Goal: Task Accomplishment & Management: Complete application form

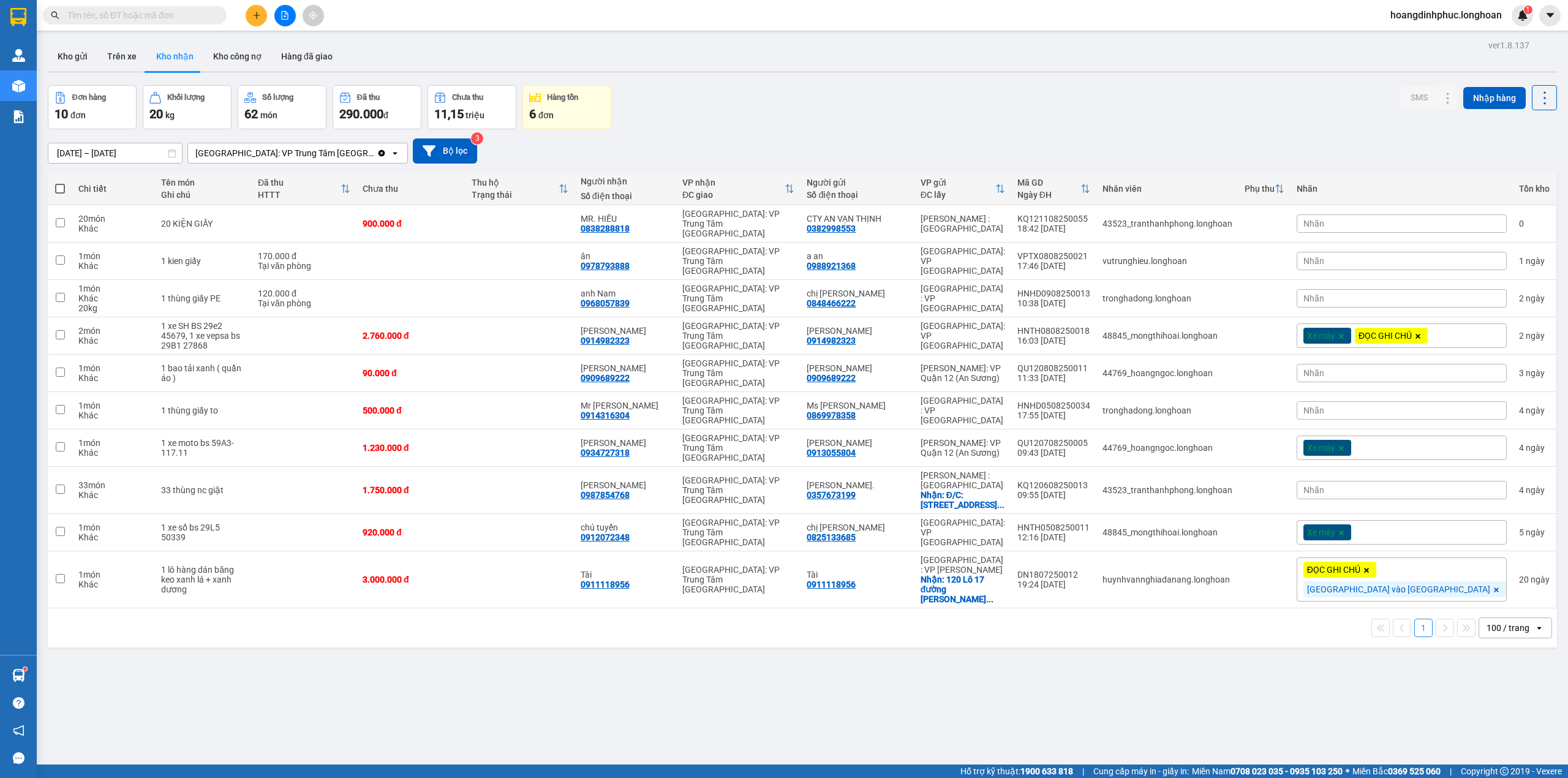
click at [302, 147] on div "[GEOGRAPHIC_DATA]: VP Trung Tâm [GEOGRAPHIC_DATA]" at bounding box center [285, 153] width 179 height 12
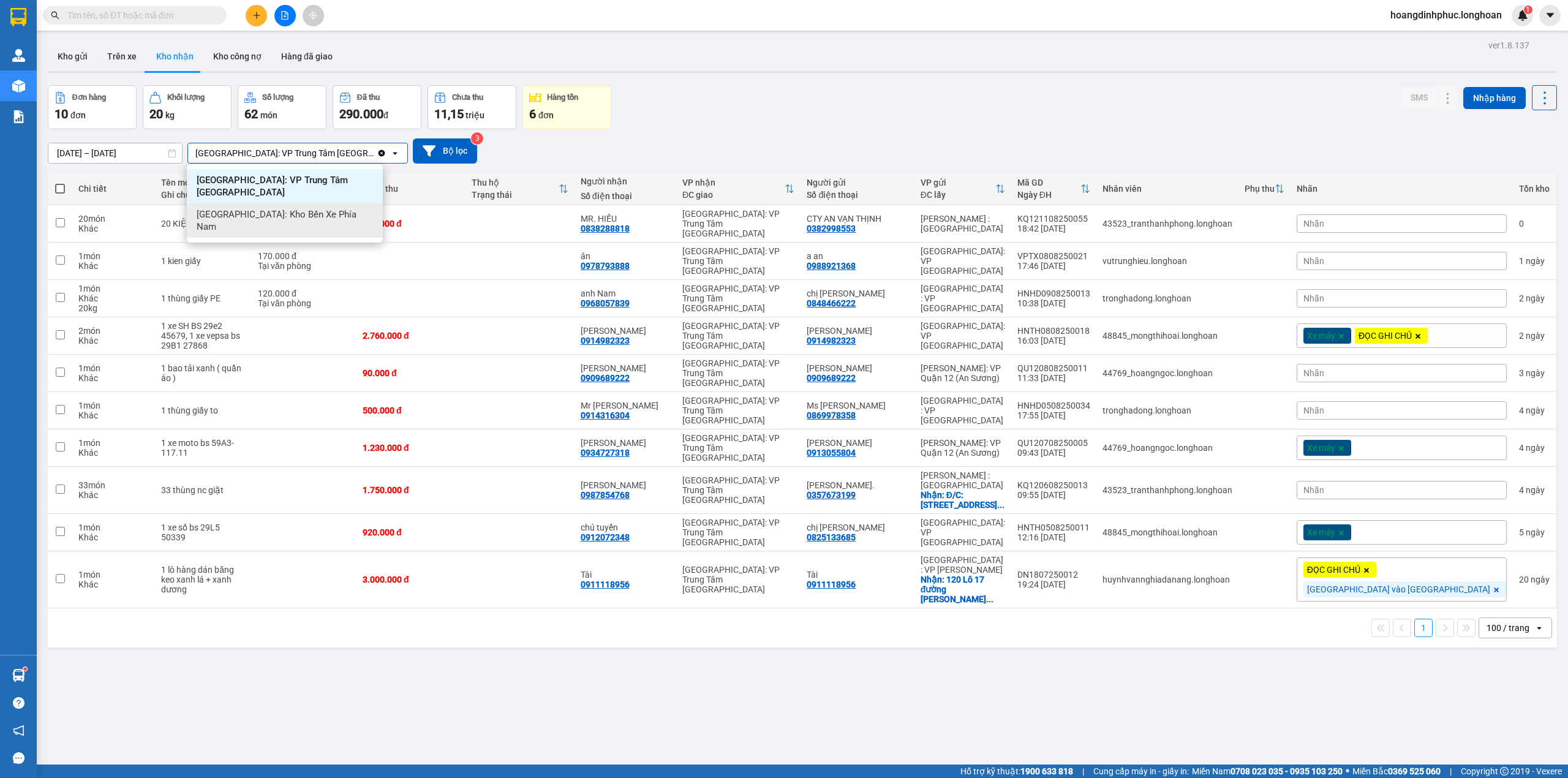
click at [300, 209] on span "Nha Trang: Kho Bến Xe Phía Nam" at bounding box center [287, 221] width 181 height 24
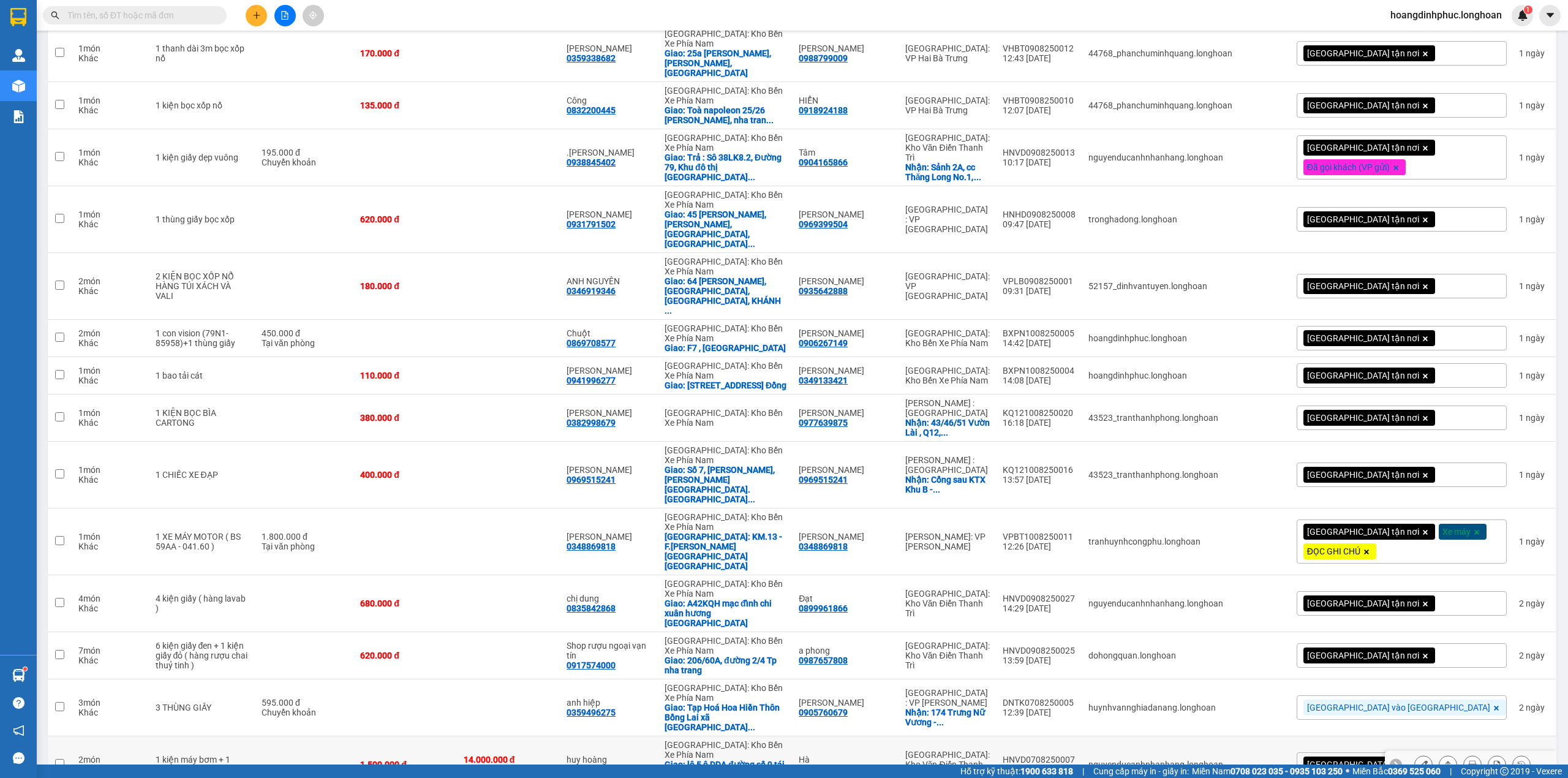
scroll to position [1010, 0]
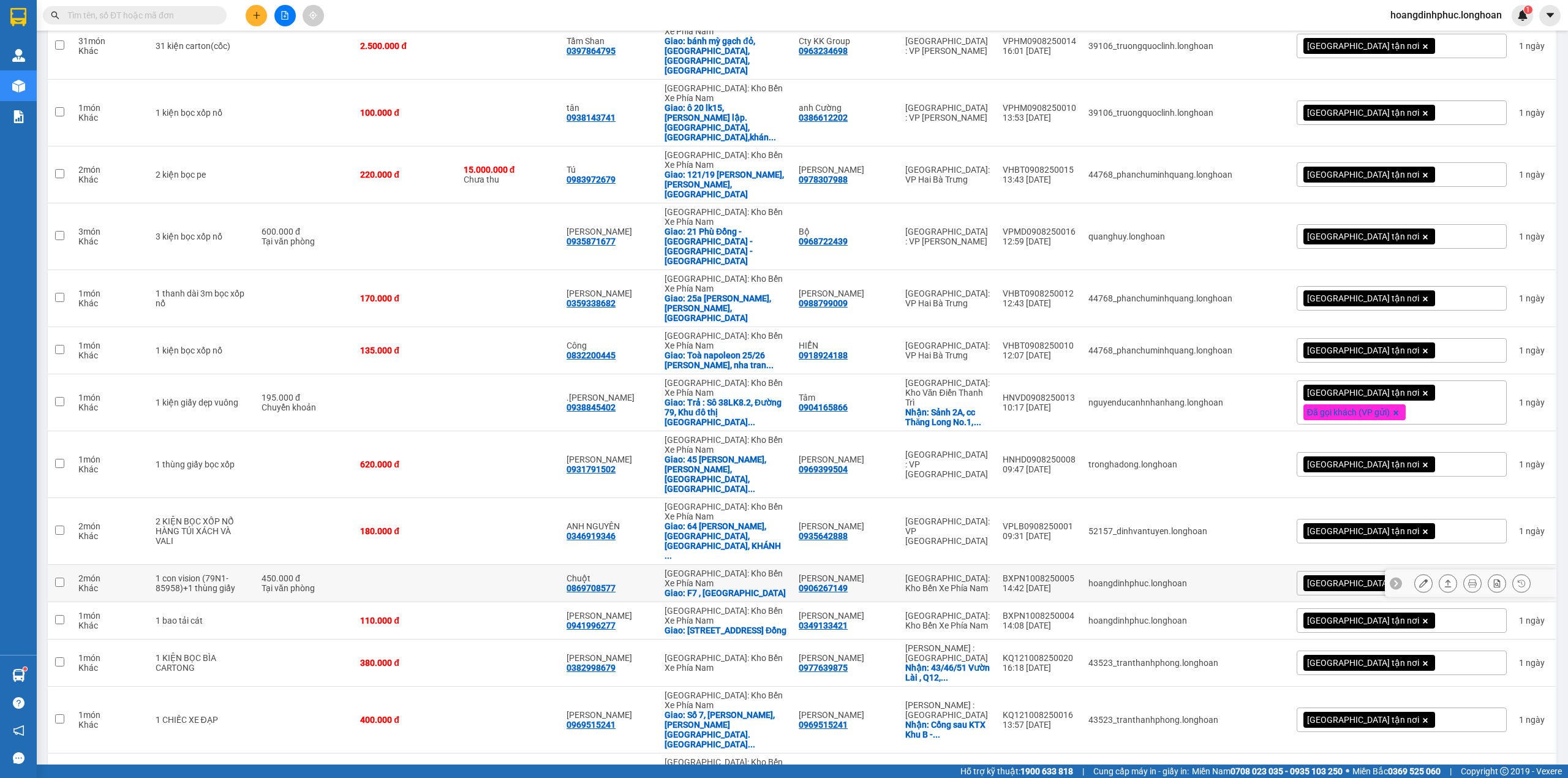
click at [652, 574] on div "Chuột 0869708577" at bounding box center [609, 583] width 86 height 19
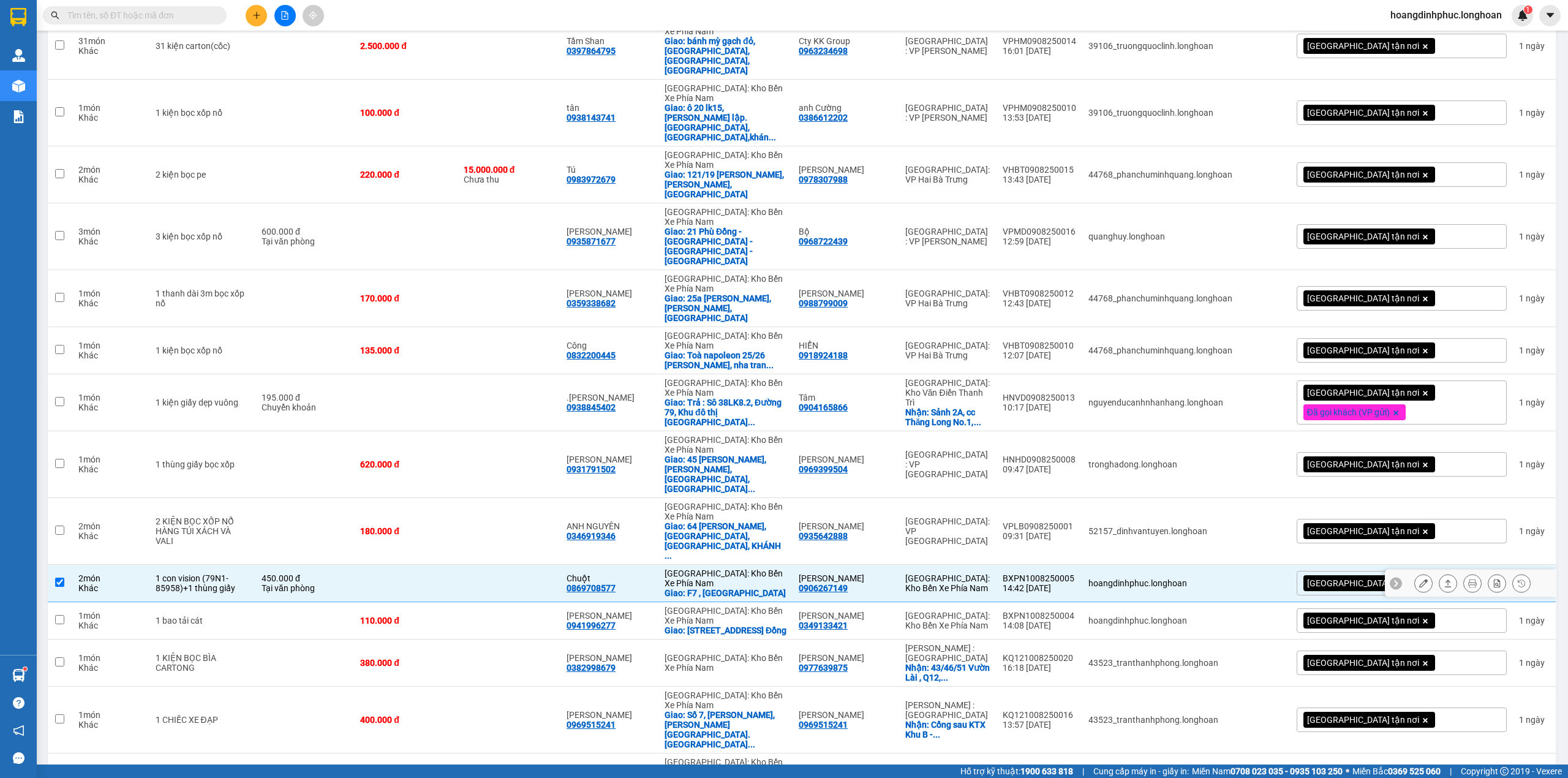
click at [652, 574] on div "Chuột 0869708577" at bounding box center [609, 583] width 86 height 19
checkbox input "false"
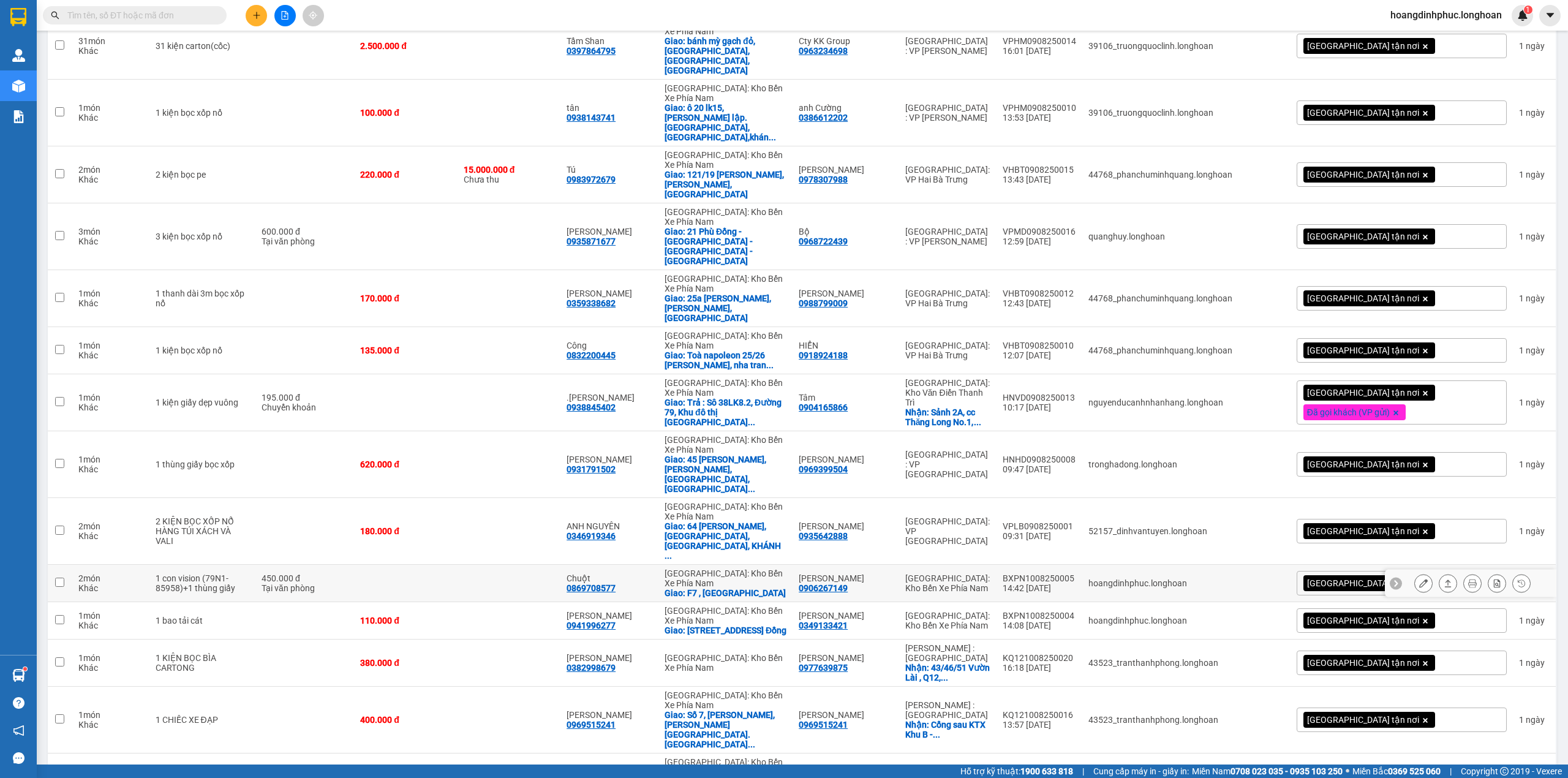
click at [1415, 573] on button at bounding box center [1424, 584] width 17 height 22
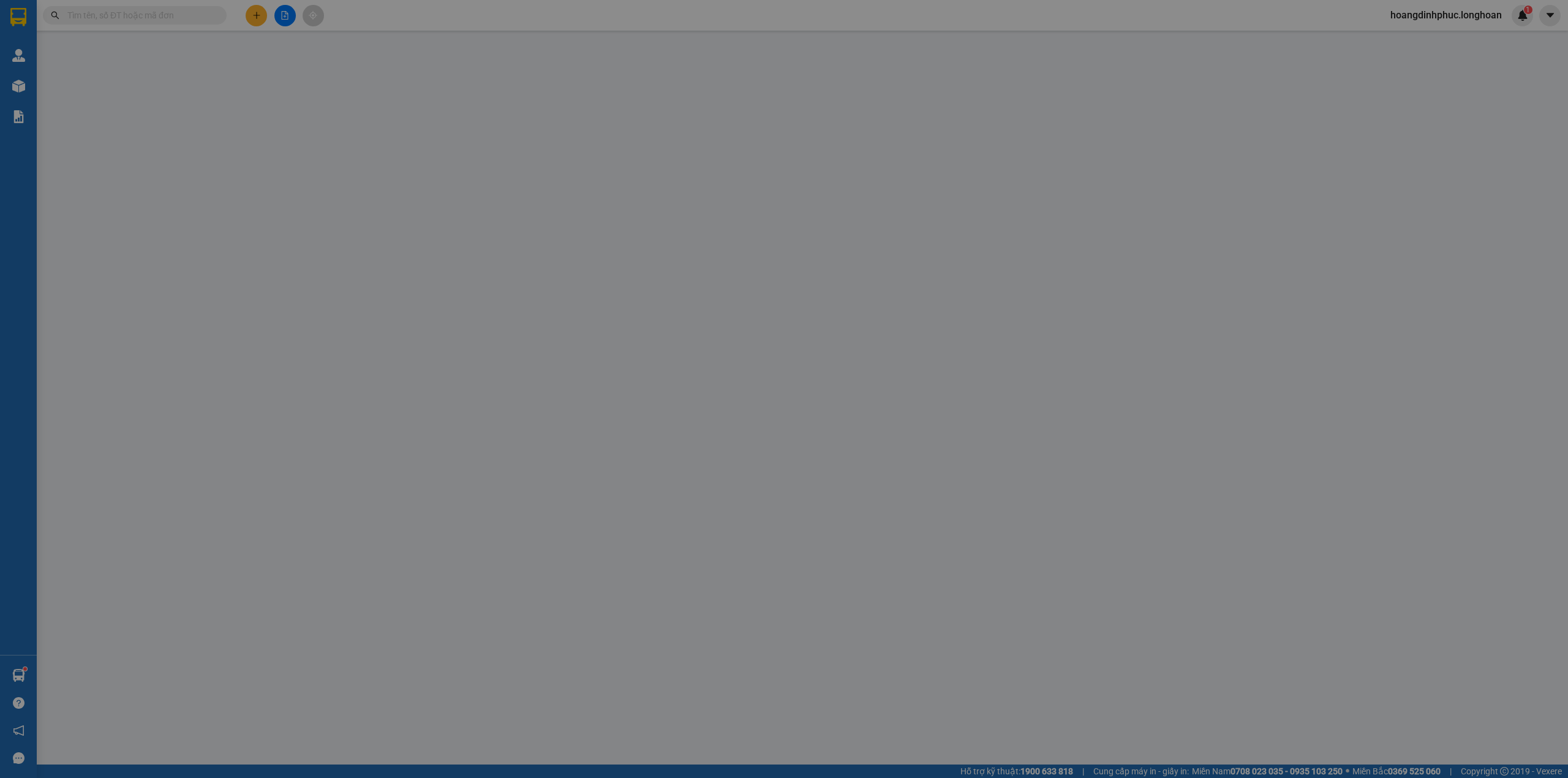
type input "0906267149"
type input "Chị Vân"
type input "0869708577"
type input "Chuột"
checkbox input "true"
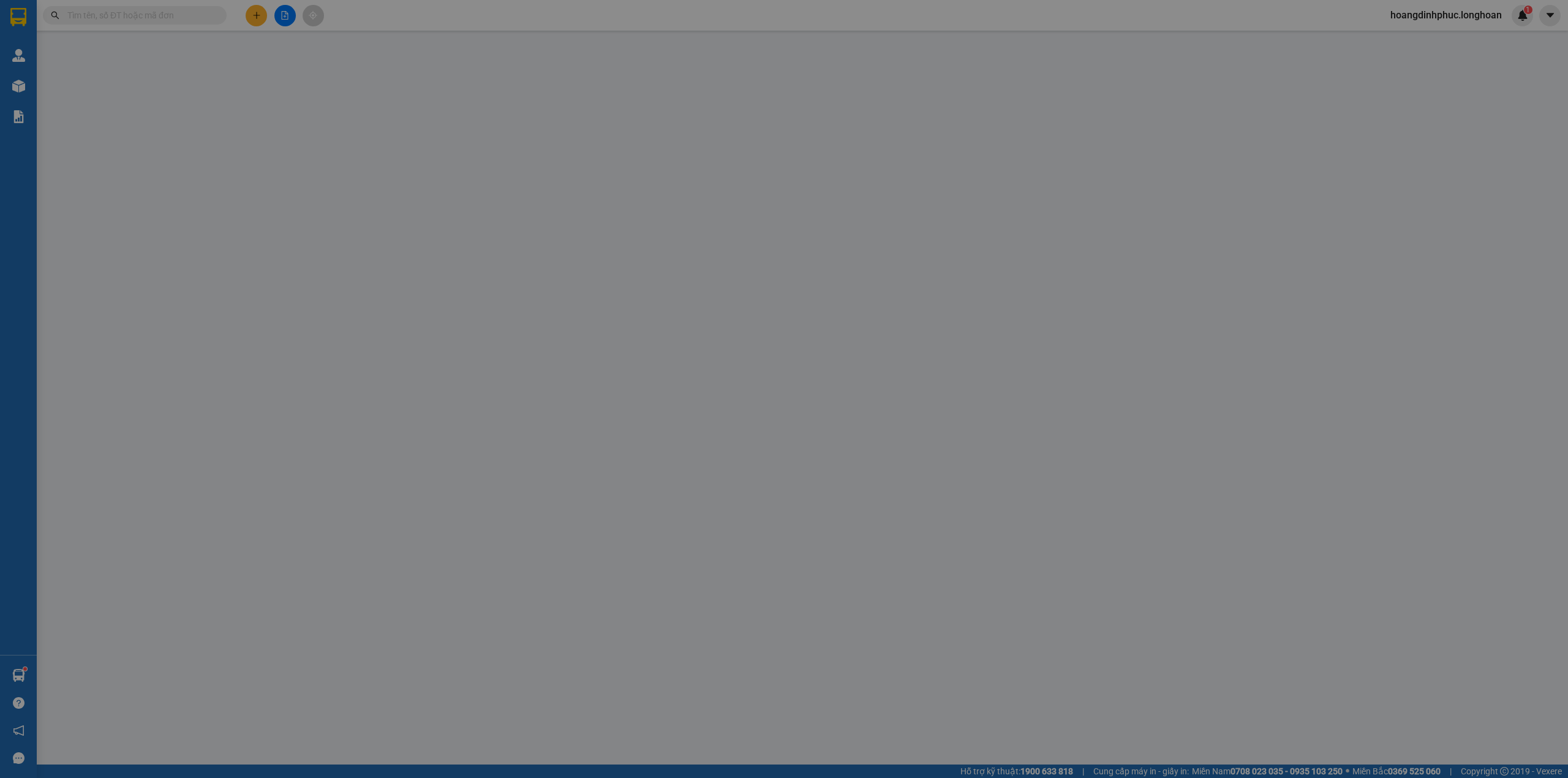
type input "F7 , KQH An Sơn , Phường4 nha anh"
type input "450.000"
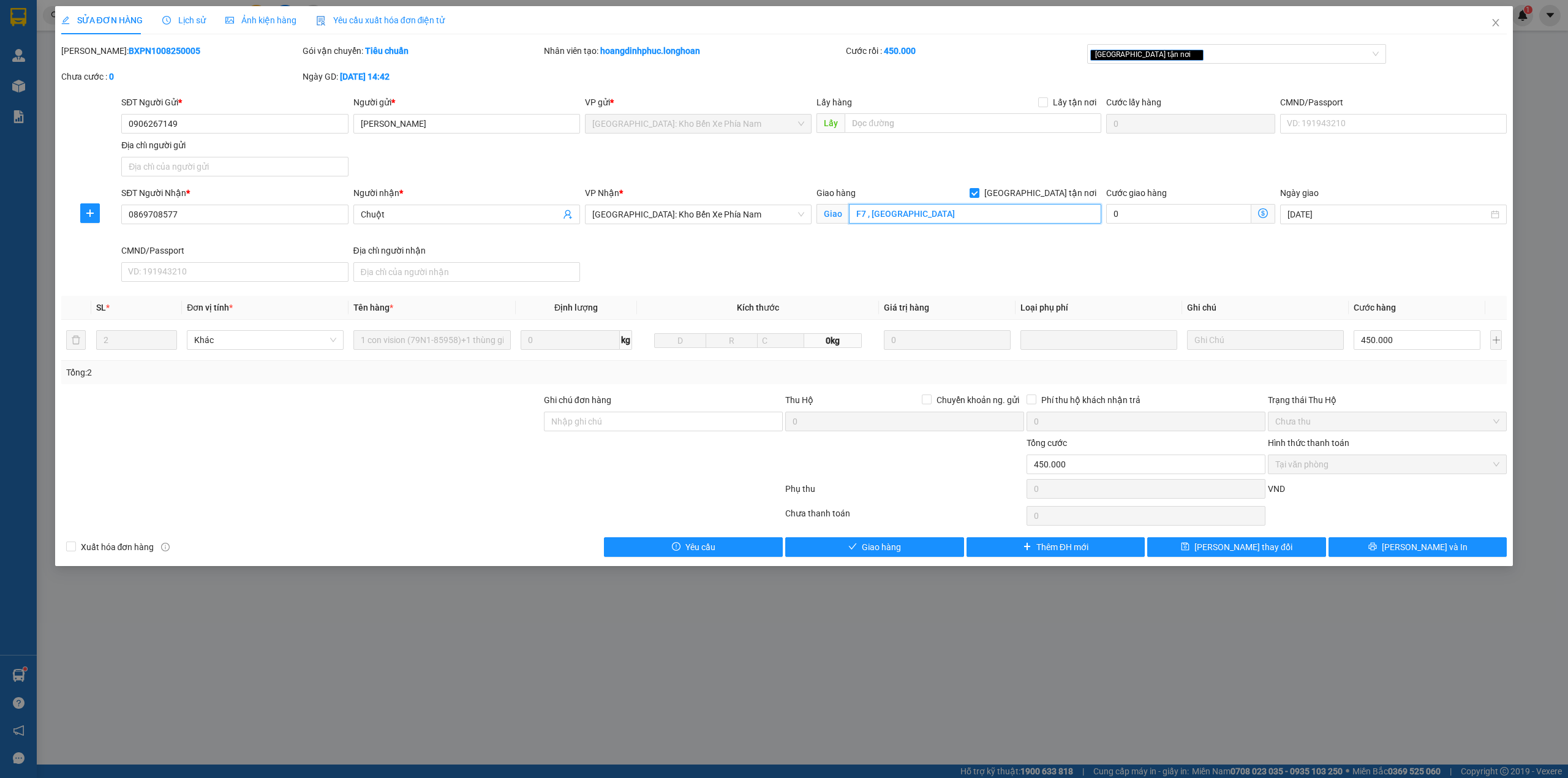
click at [1002, 219] on input "F7 , KQH An Sơn , Phường4 nha anh" at bounding box center [974, 214] width 252 height 19
click at [1033, 214] on input "F7 , KQH An Sơn , Phường4 nha anh" at bounding box center [974, 214] width 252 height 19
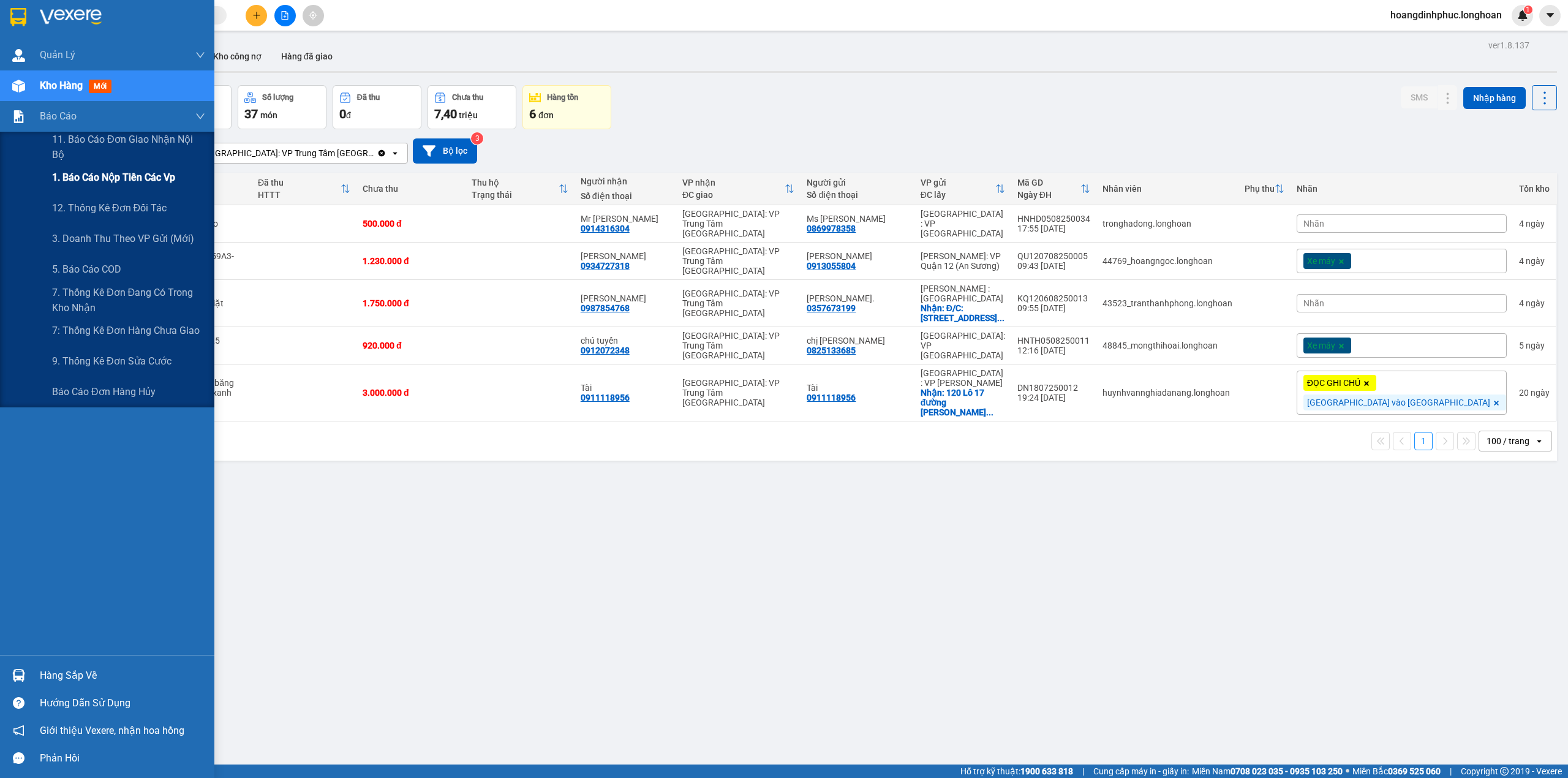
click at [78, 183] on span "1. Báo cáo nộp tiền các vp" at bounding box center [113, 177] width 123 height 15
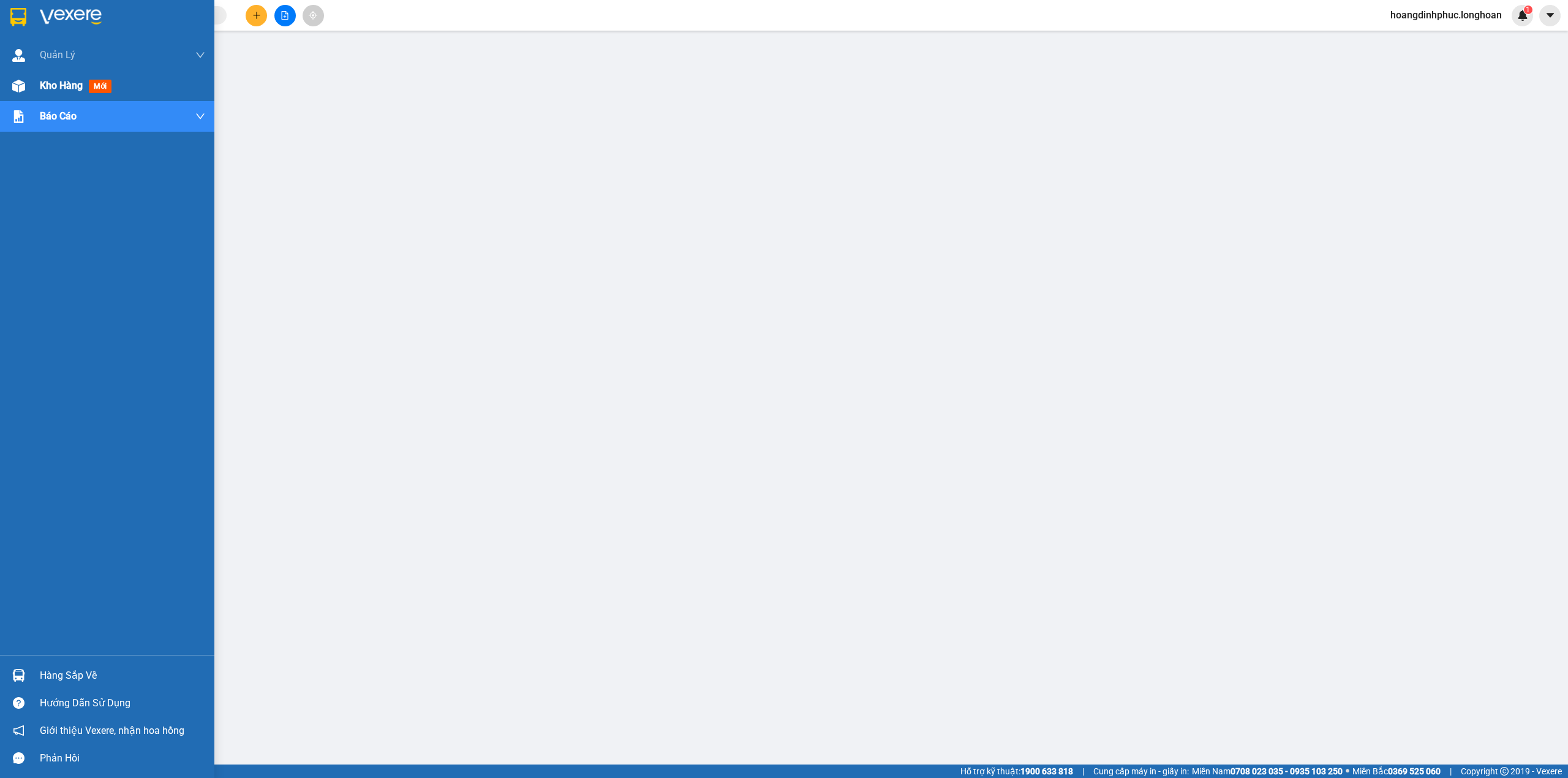
click at [14, 89] on img at bounding box center [19, 86] width 13 height 13
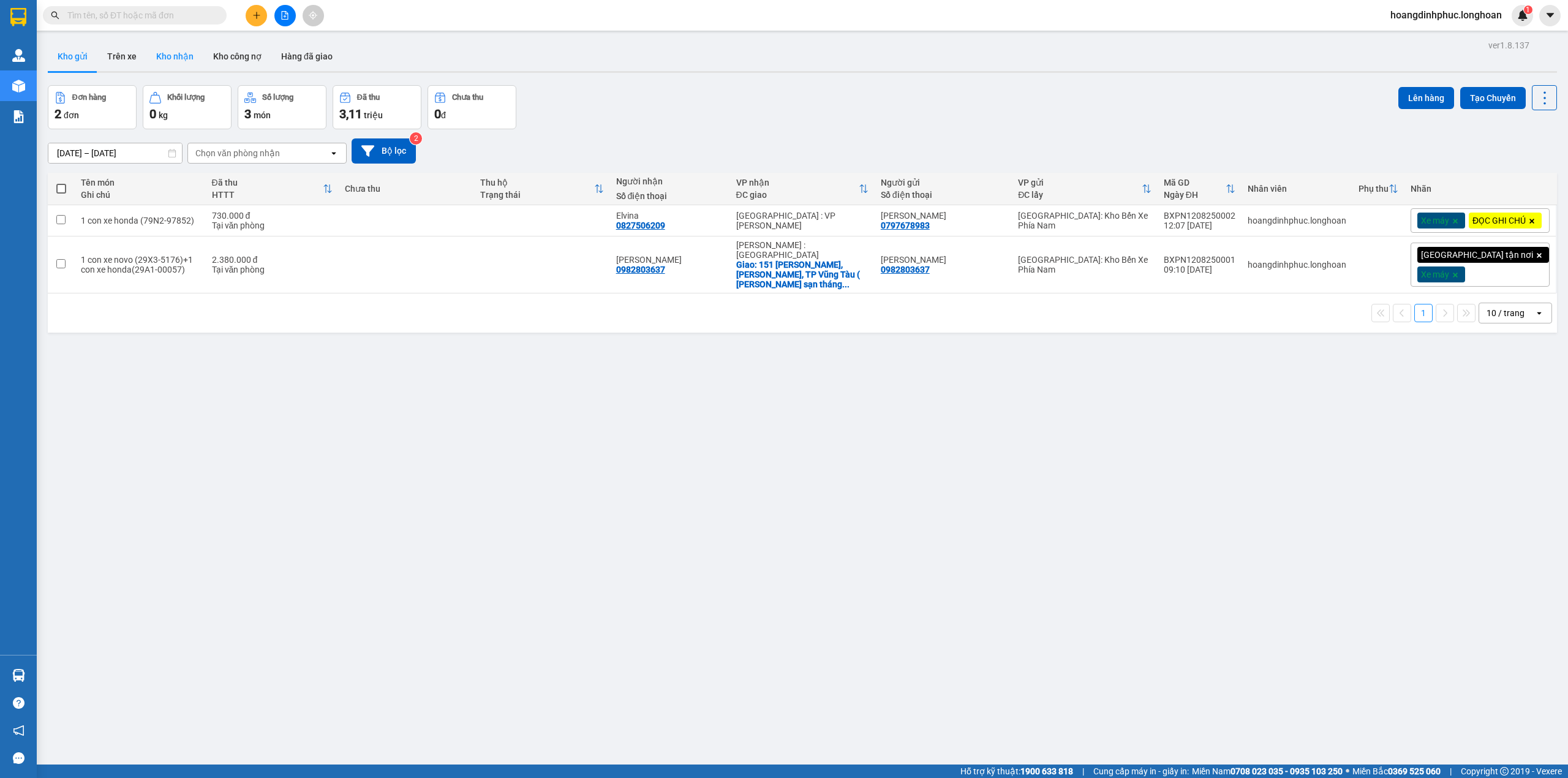
click at [179, 61] on button "Kho nhận" at bounding box center [175, 56] width 57 height 29
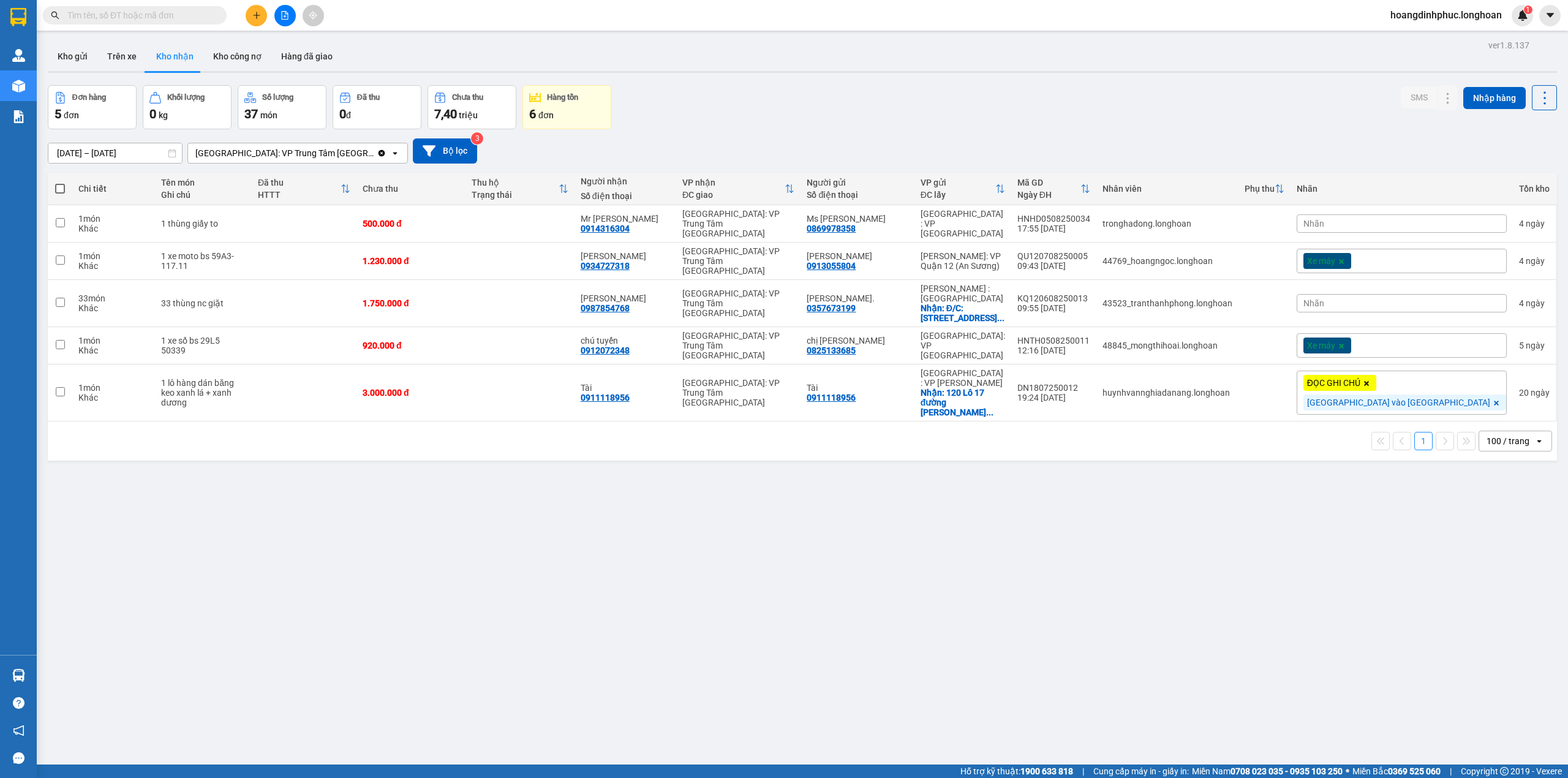
click at [121, 158] on input "10/07/2025 – 08/08/2025" at bounding box center [115, 152] width 134 height 19
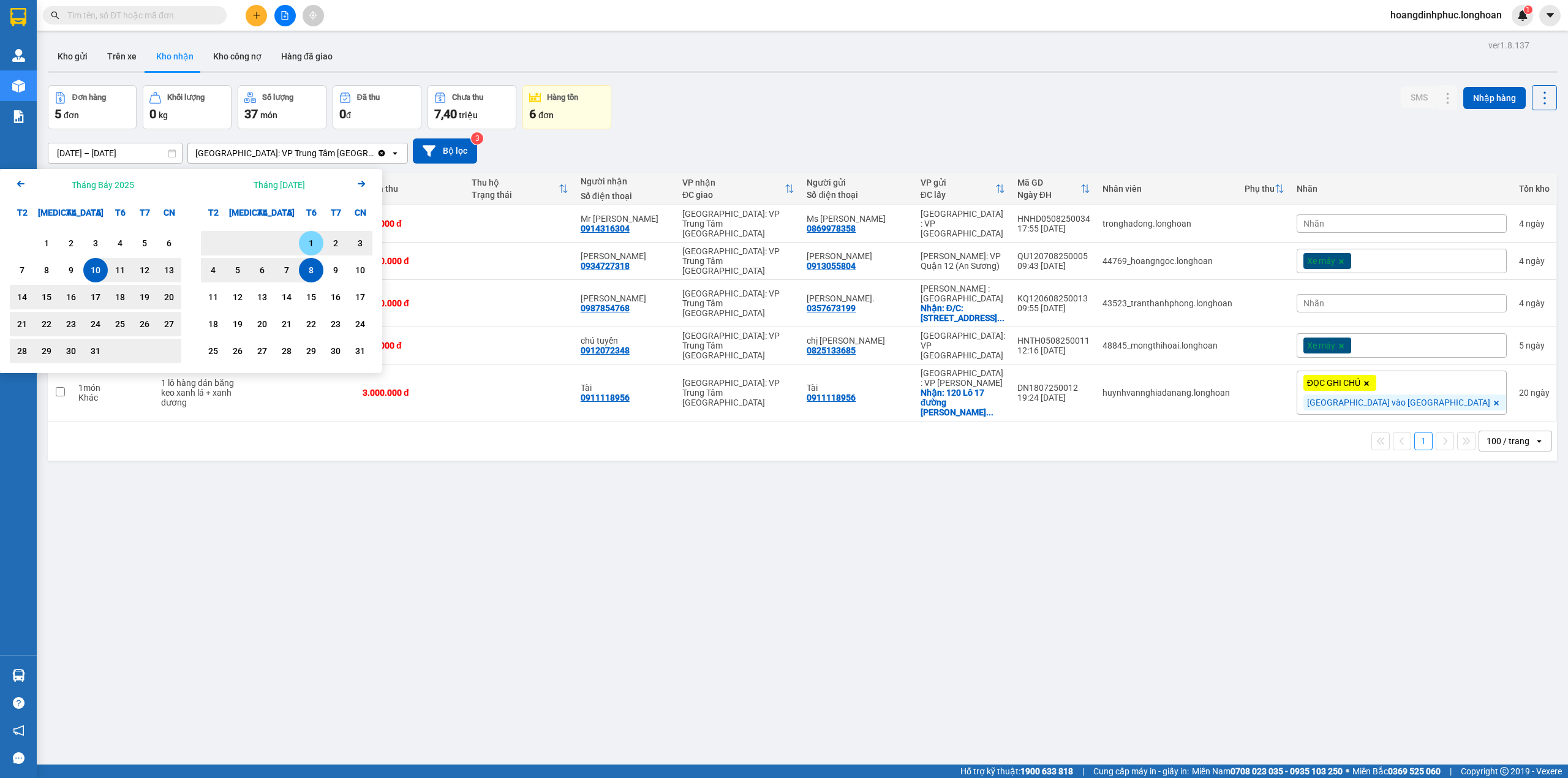
click at [320, 247] on div "1" at bounding box center [311, 243] width 24 height 24
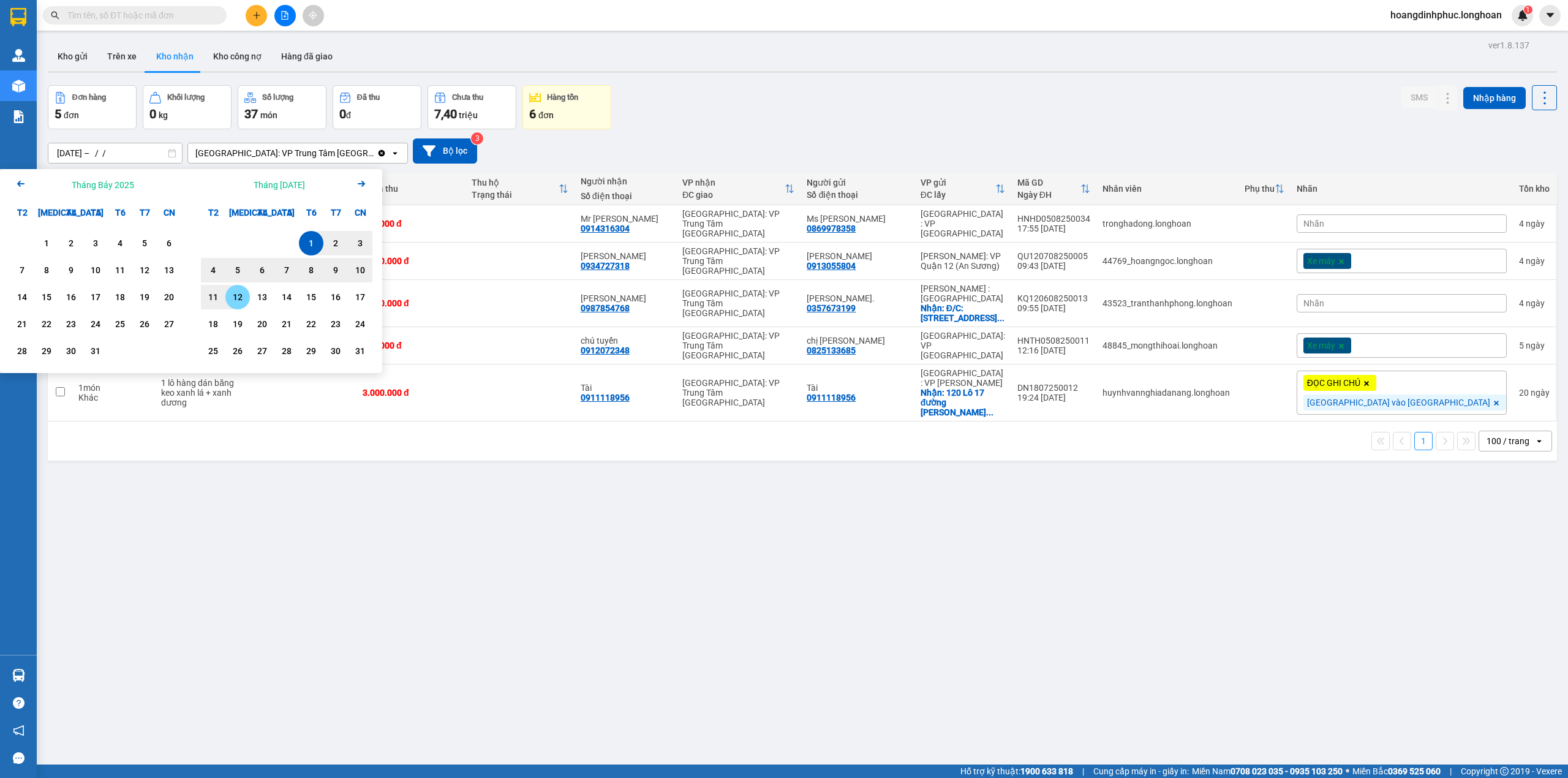
click at [231, 295] on div "12" at bounding box center [238, 297] width 17 height 14
type input "01/08/2025 – 12/08/2025"
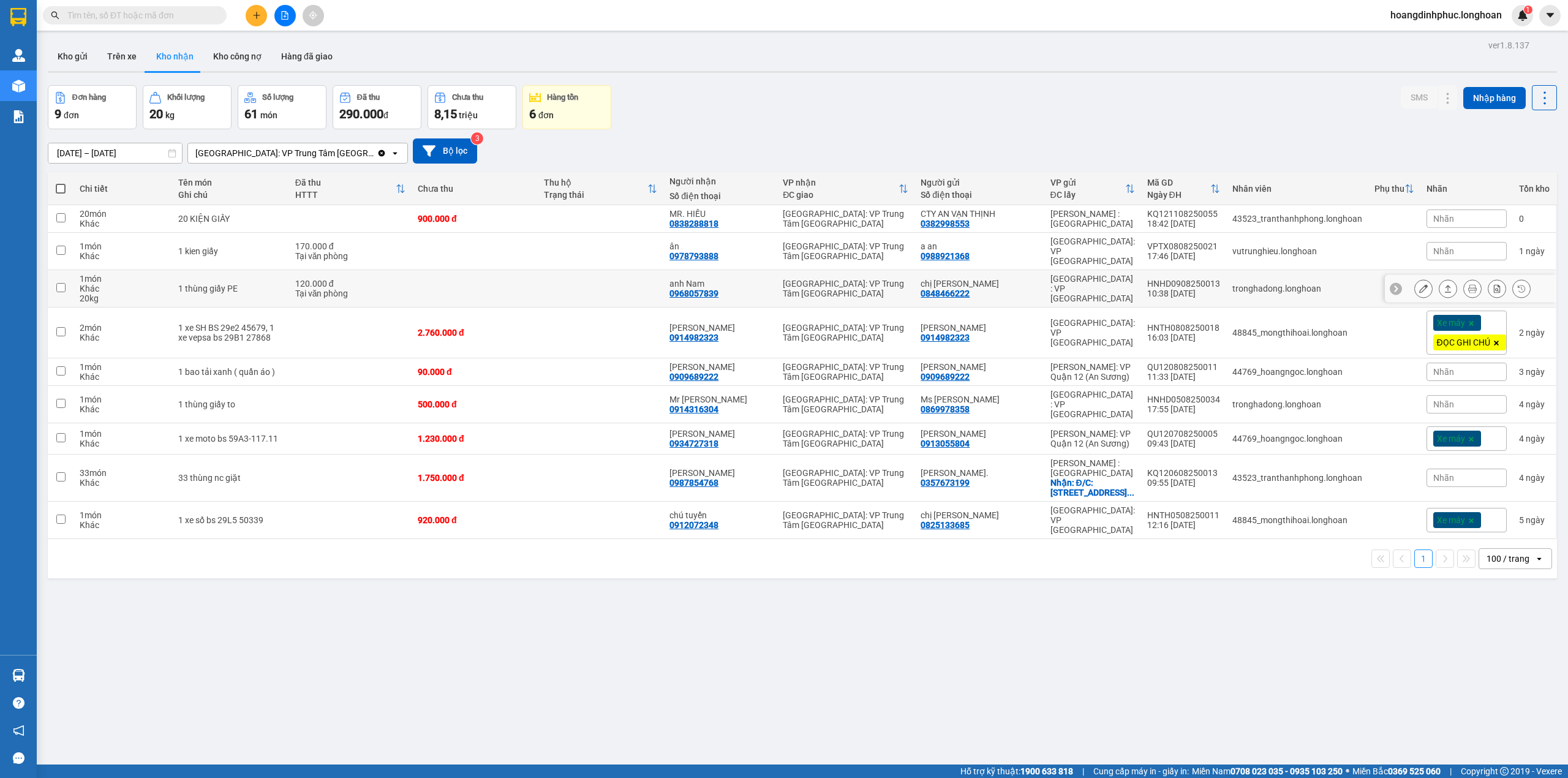
click at [1419, 284] on icon at bounding box center [1424, 288] width 9 height 9
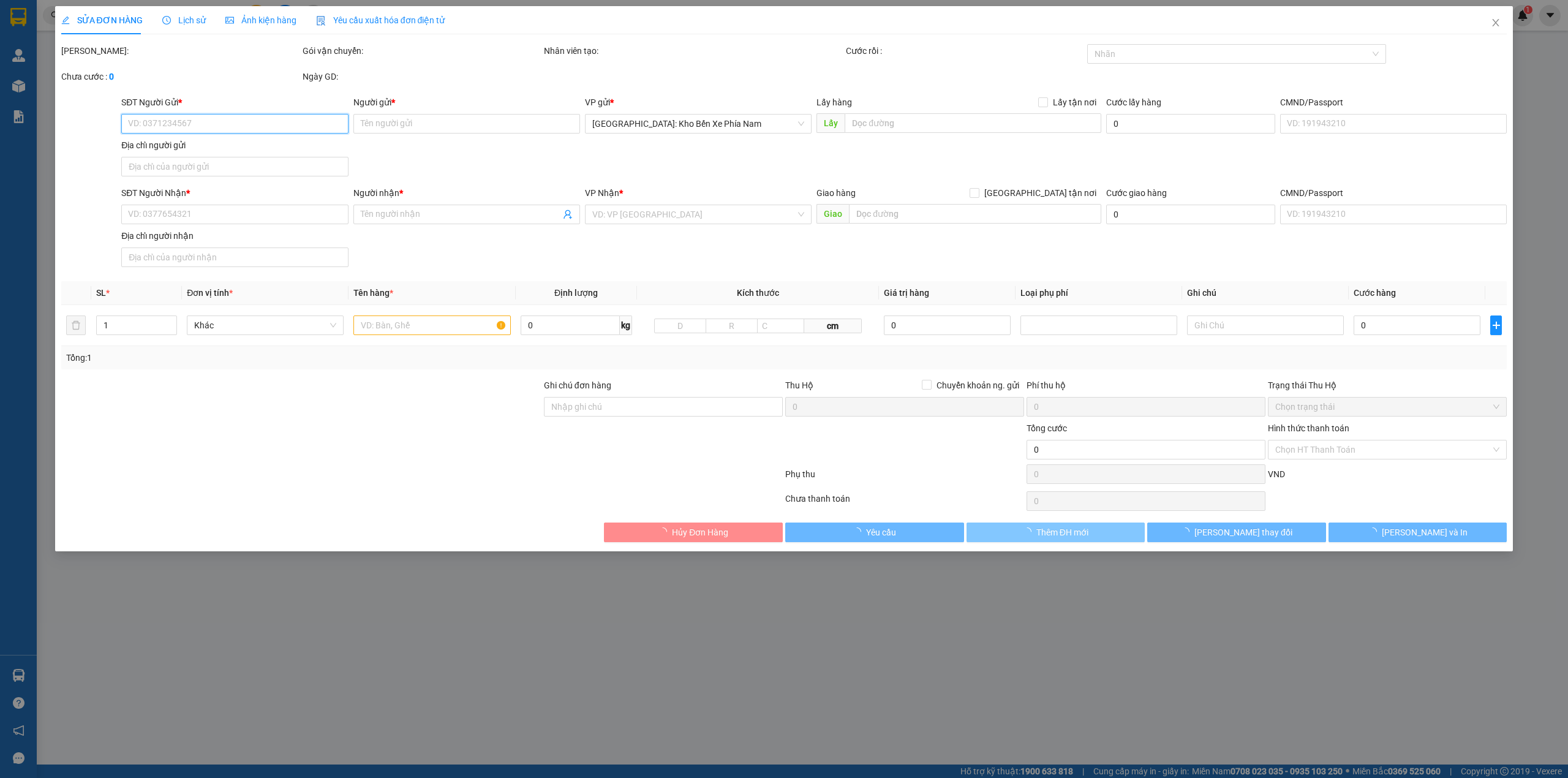
type input "0848466222"
type input "chị Thu"
type input "0968057839"
type input "anh Nam"
type input "120.000"
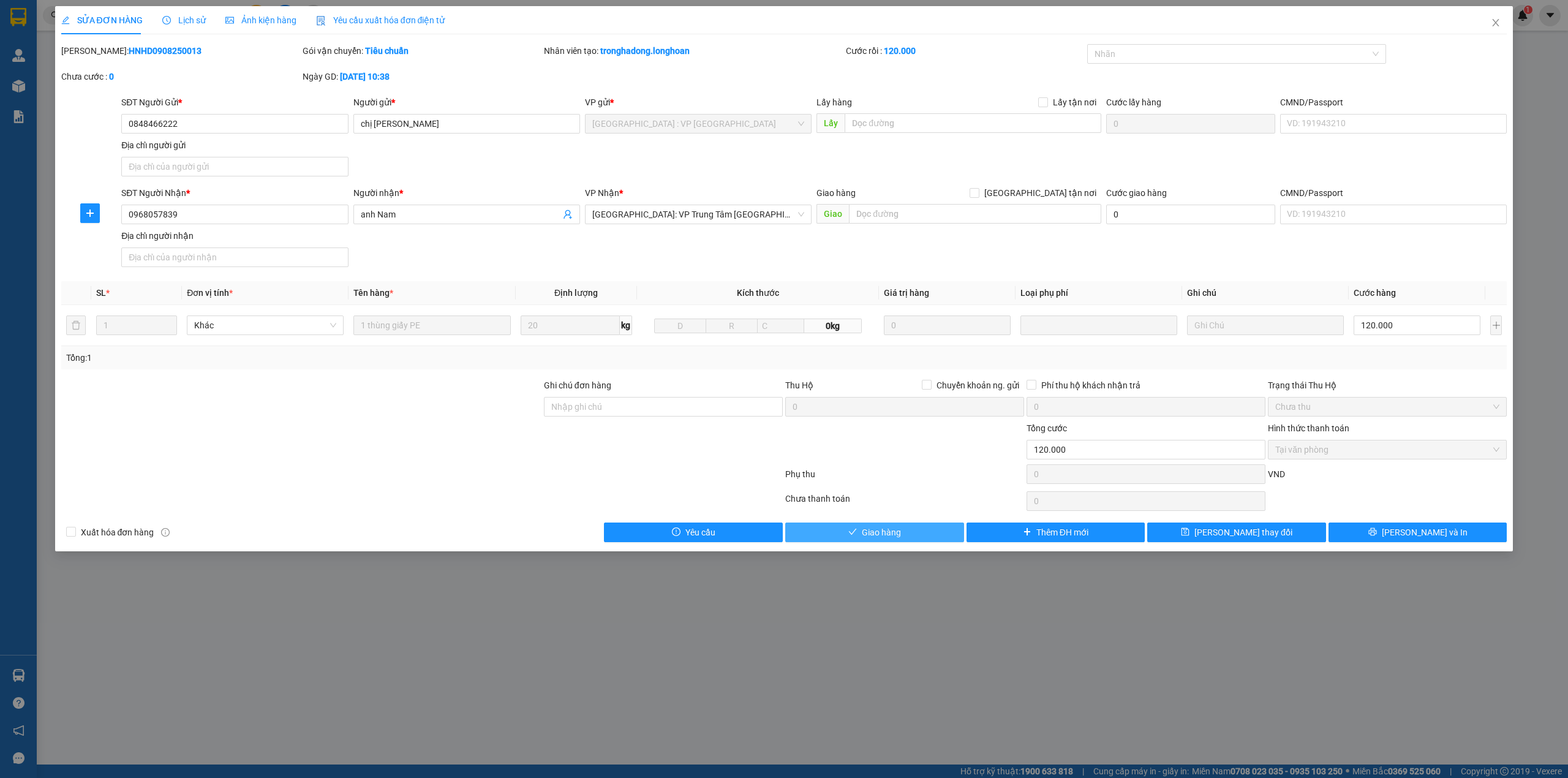
click at [895, 535] on span "Giao hàng" at bounding box center [881, 532] width 40 height 14
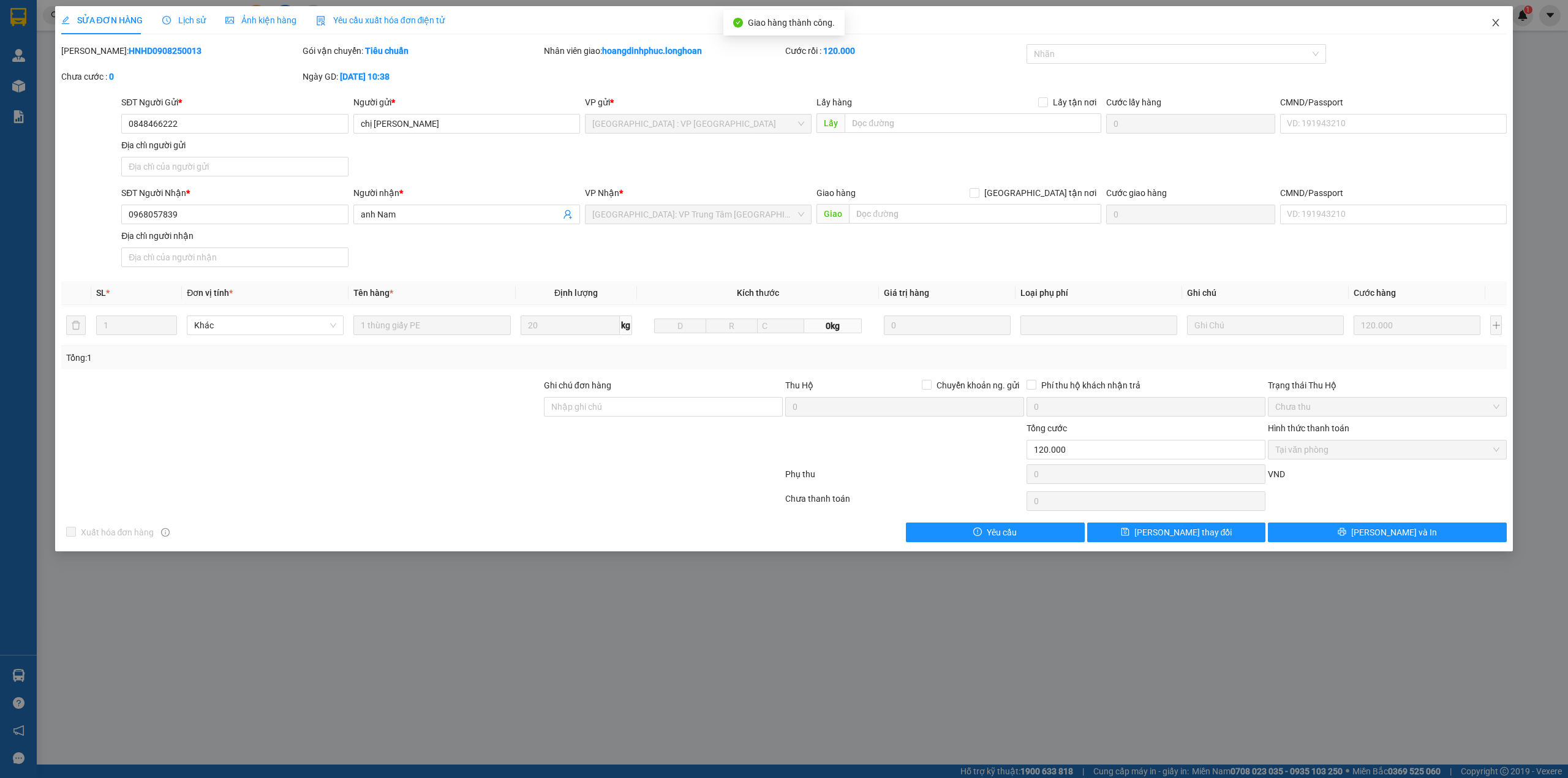
click at [1499, 25] on icon "close" at bounding box center [1496, 23] width 10 height 10
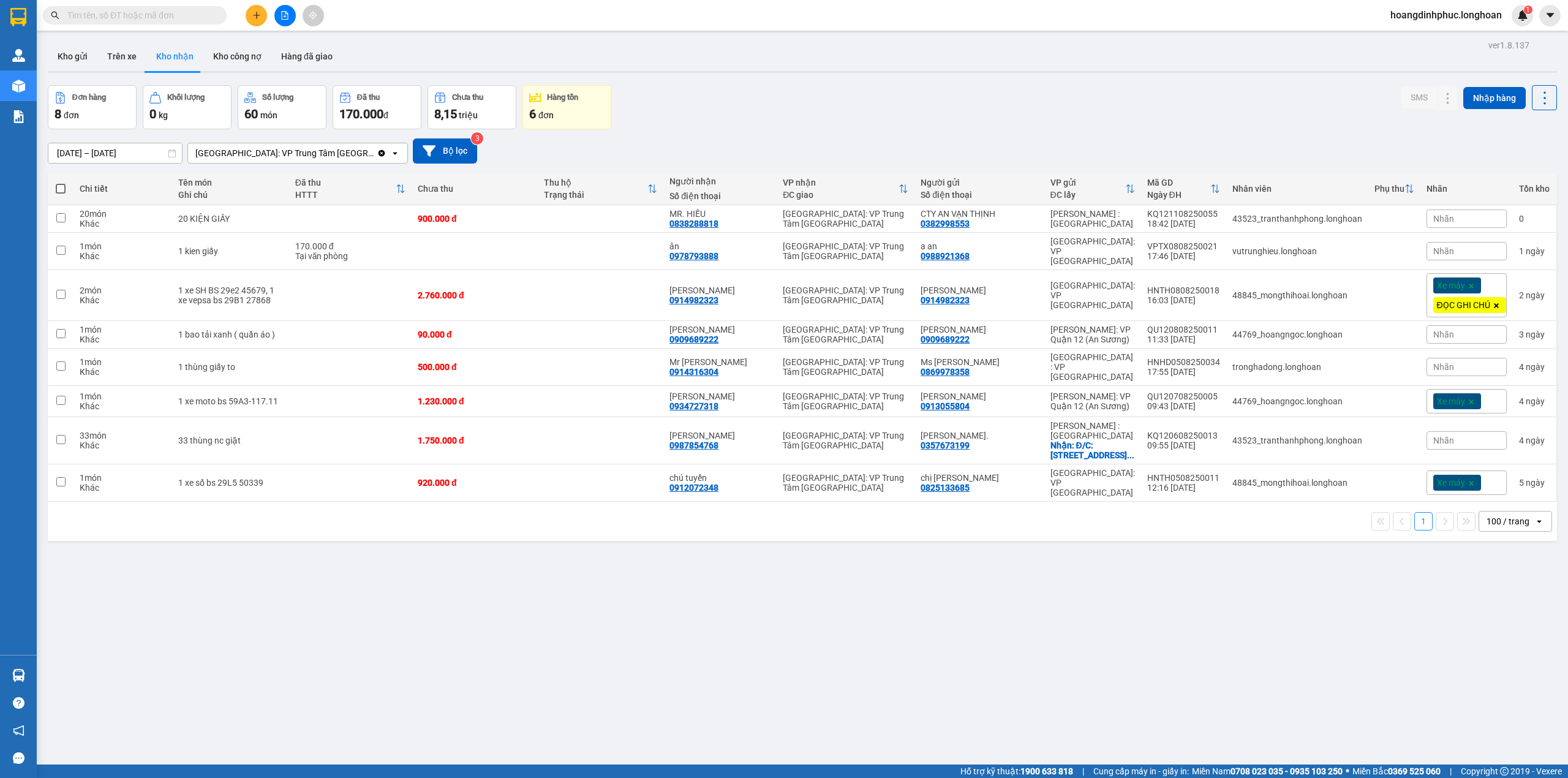
click at [253, 143] on div "[GEOGRAPHIC_DATA]: VP Trung Tâm [GEOGRAPHIC_DATA]" at bounding box center [282, 152] width 189 height 19
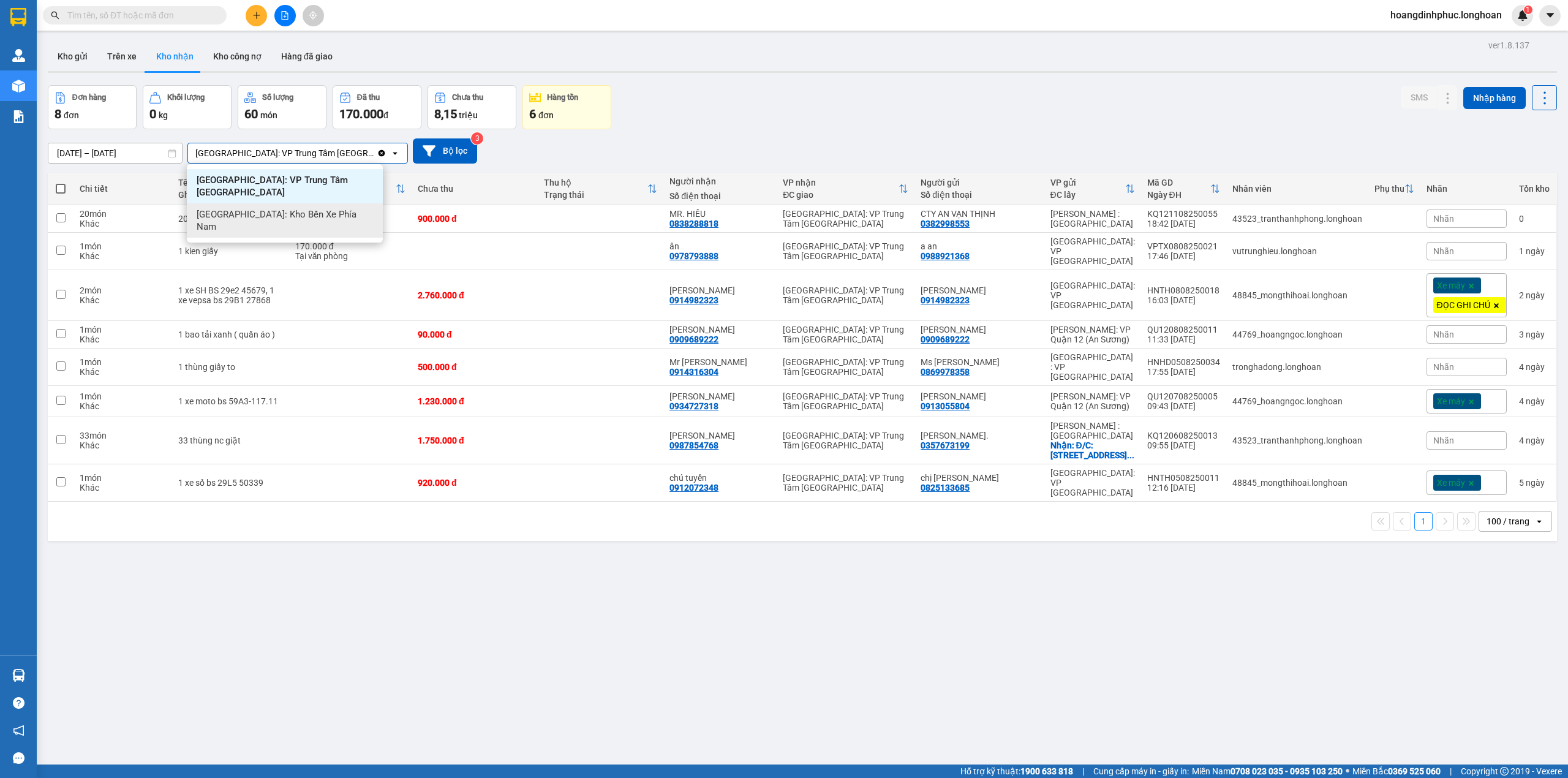
click at [282, 209] on span "Nha Trang: Kho Bến Xe Phía Nam" at bounding box center [287, 221] width 181 height 24
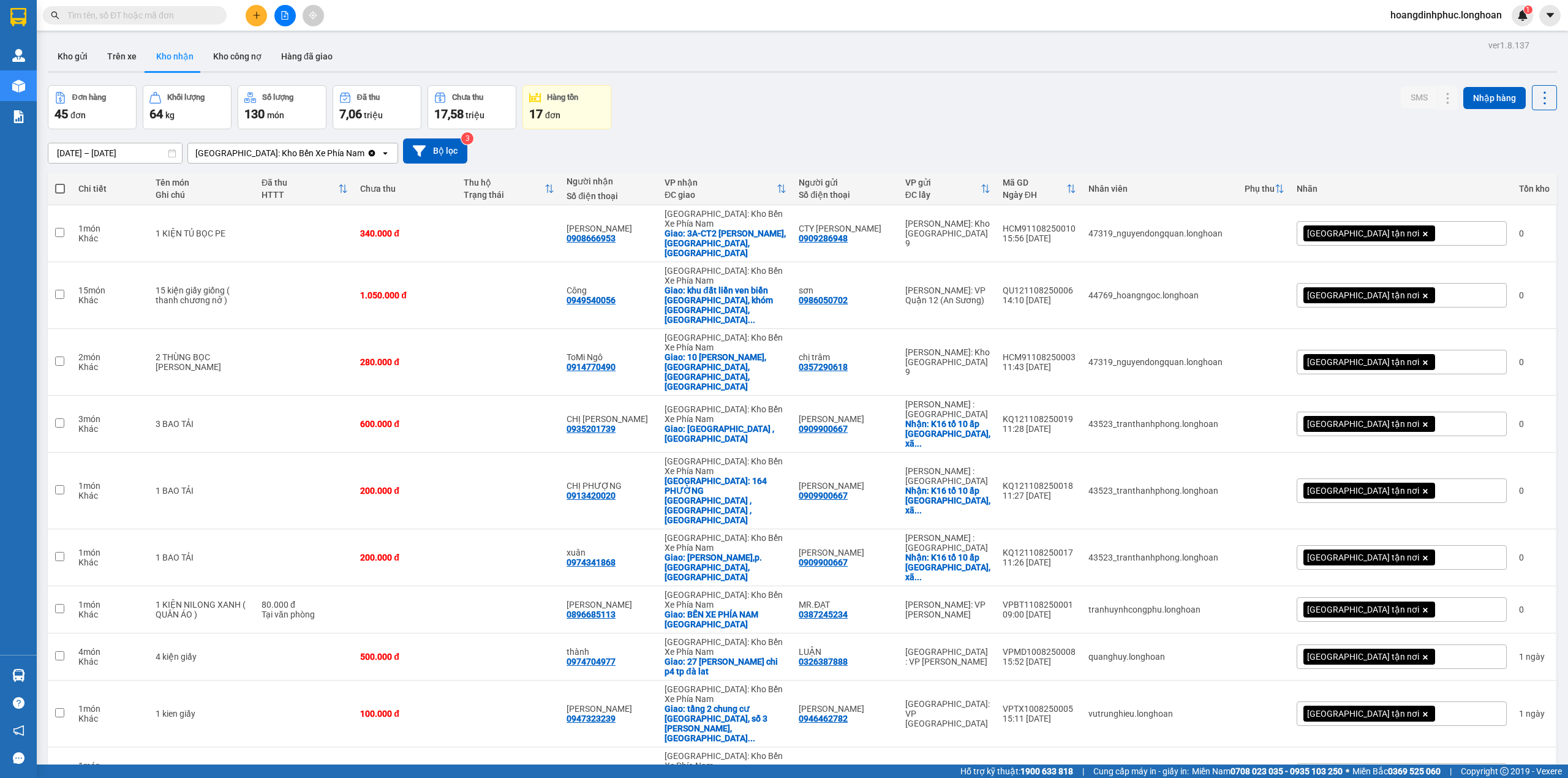
click at [170, 18] on input "text" at bounding box center [139, 15] width 144 height 14
click at [131, 6] on span at bounding box center [135, 16] width 184 height 19
click at [133, 9] on input "text" at bounding box center [139, 15] width 144 height 14
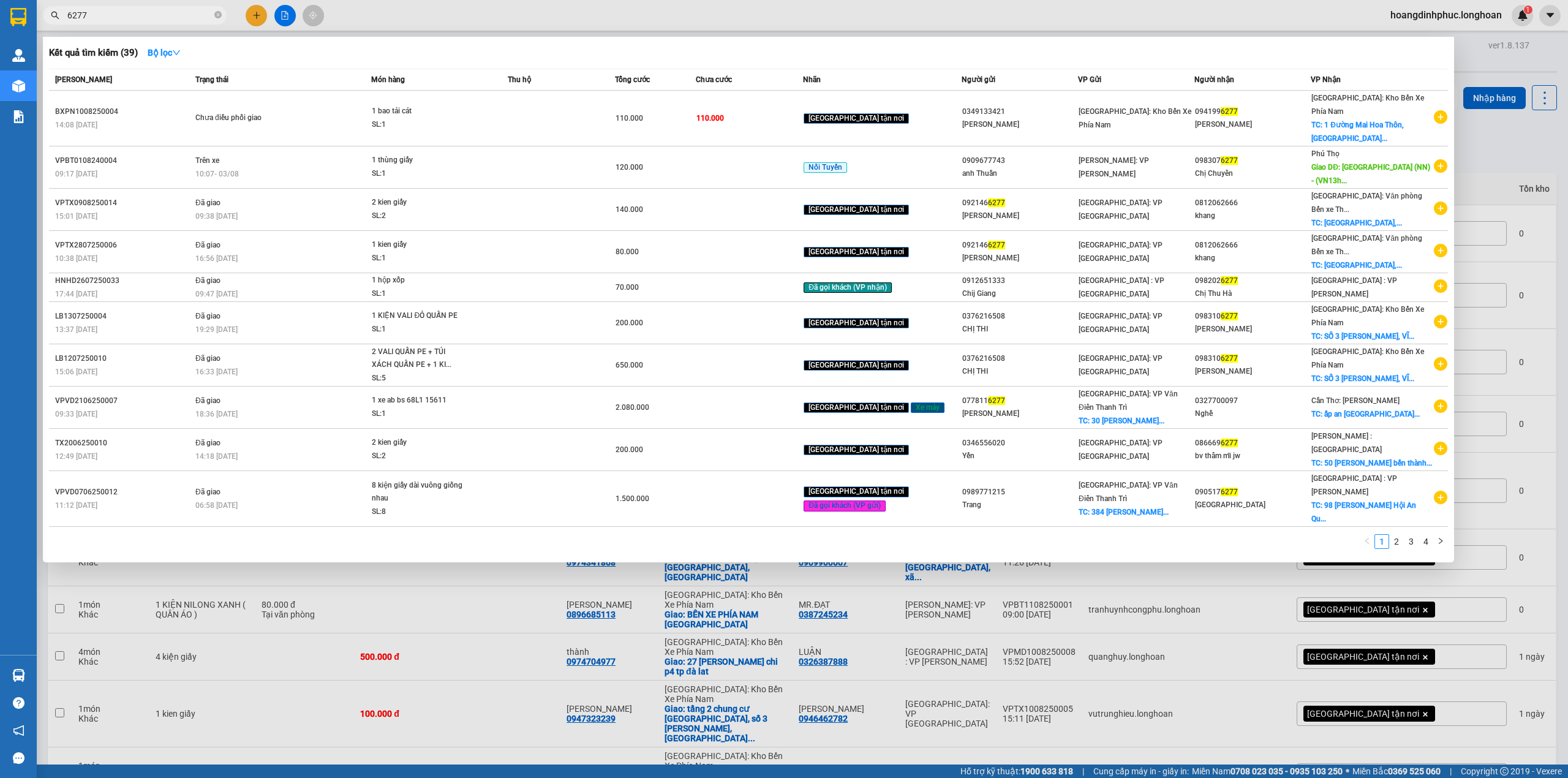
type input "6277"
click at [1493, 116] on div at bounding box center [784, 389] width 1568 height 778
